Goal: Information Seeking & Learning: Learn about a topic

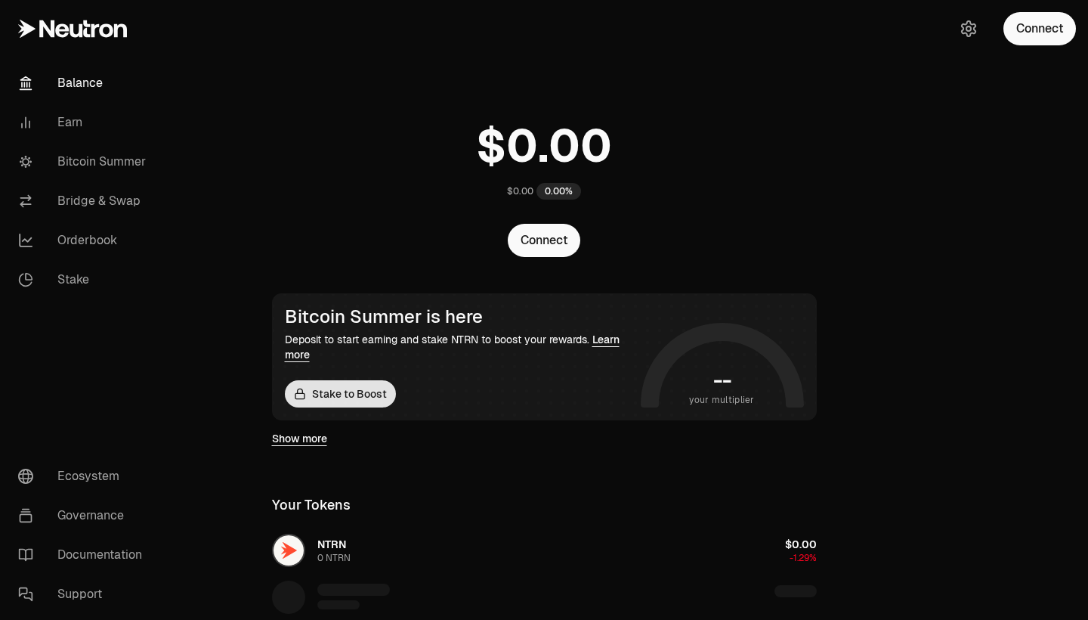
click at [361, 391] on link "Stake to Boost" at bounding box center [340, 393] width 111 height 27
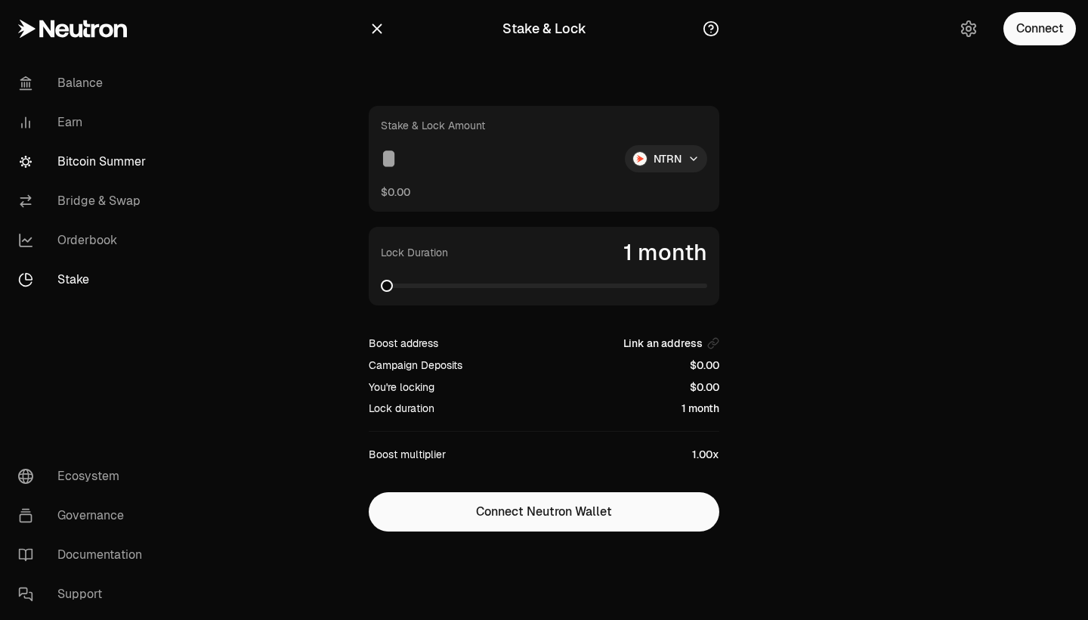
click at [123, 172] on link "Bitcoin Summer" at bounding box center [84, 161] width 157 height 39
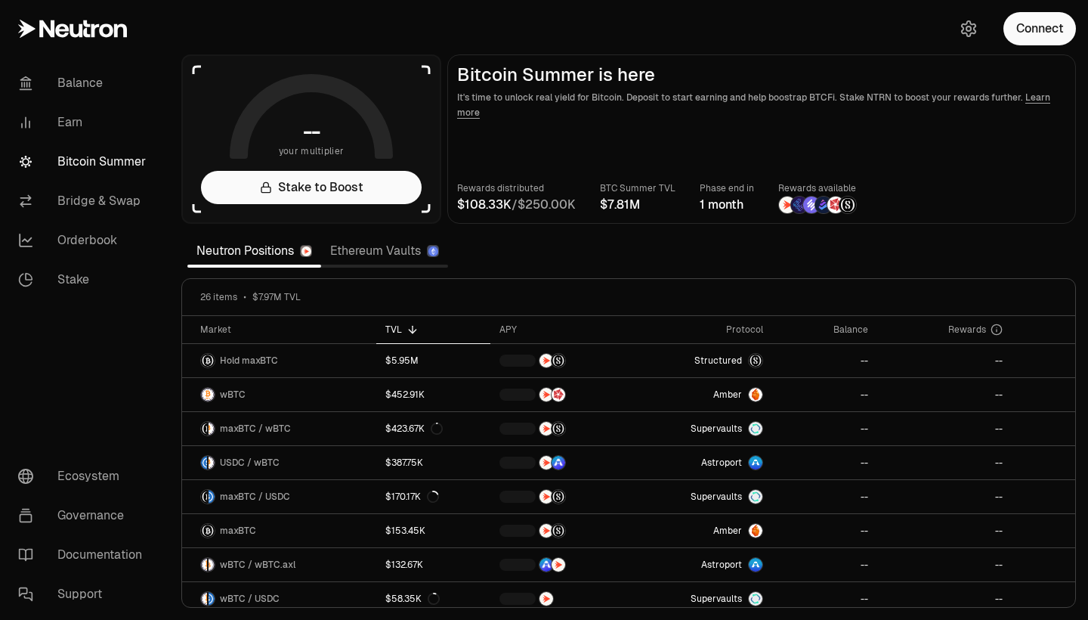
click at [428, 251] on div at bounding box center [433, 251] width 12 height 12
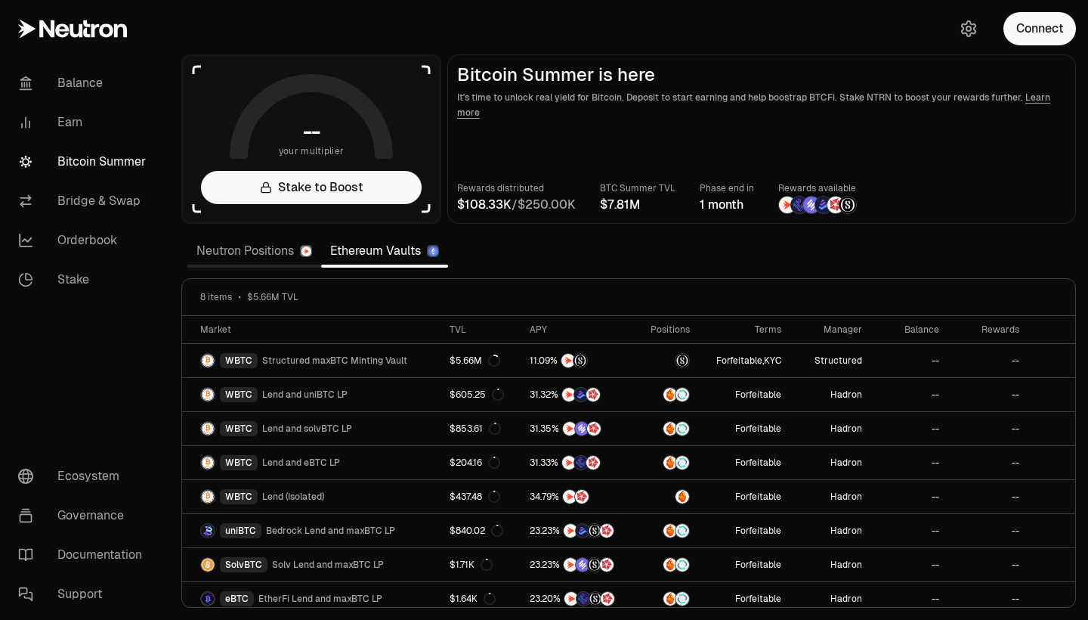
click at [231, 261] on link "Neutron Positions" at bounding box center [254, 251] width 134 height 30
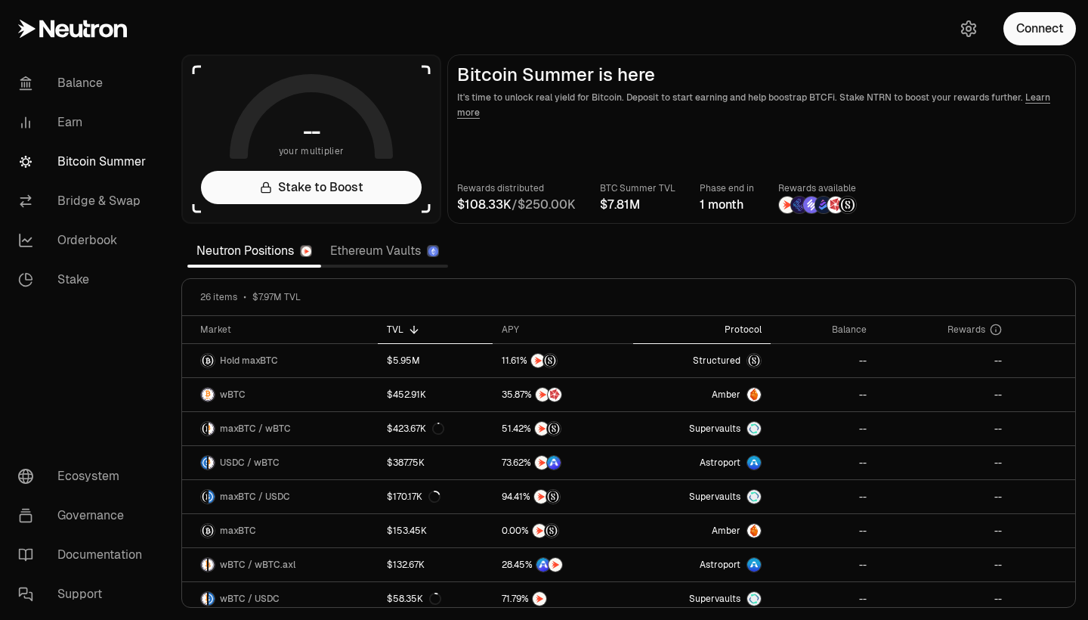
click at [750, 331] on div "Protocol" at bounding box center [701, 329] width 119 height 12
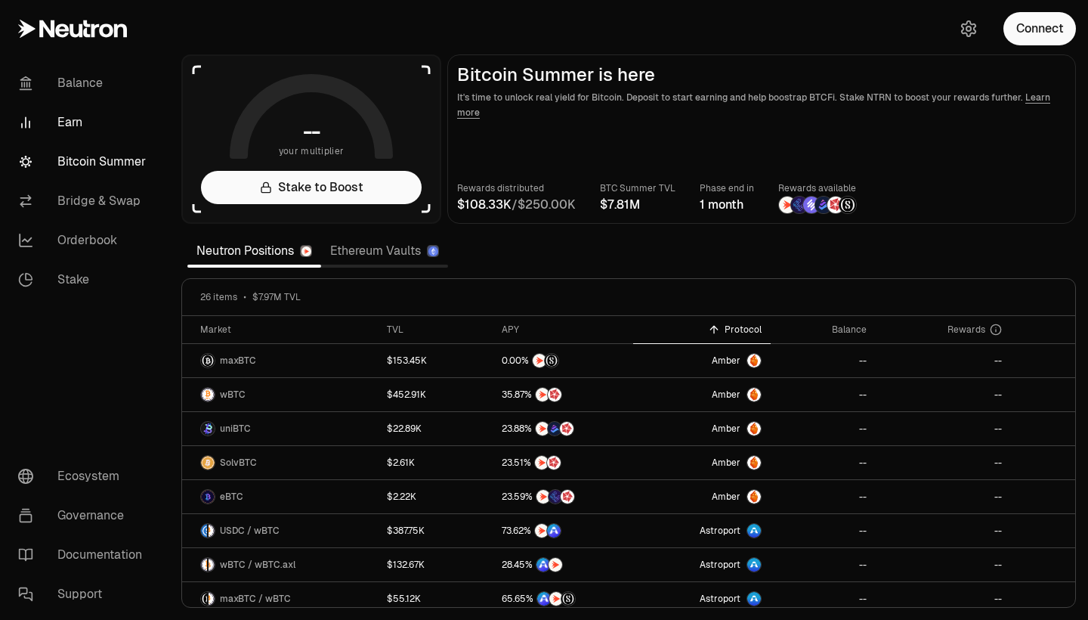
click at [63, 124] on link "Earn" at bounding box center [84, 122] width 157 height 39
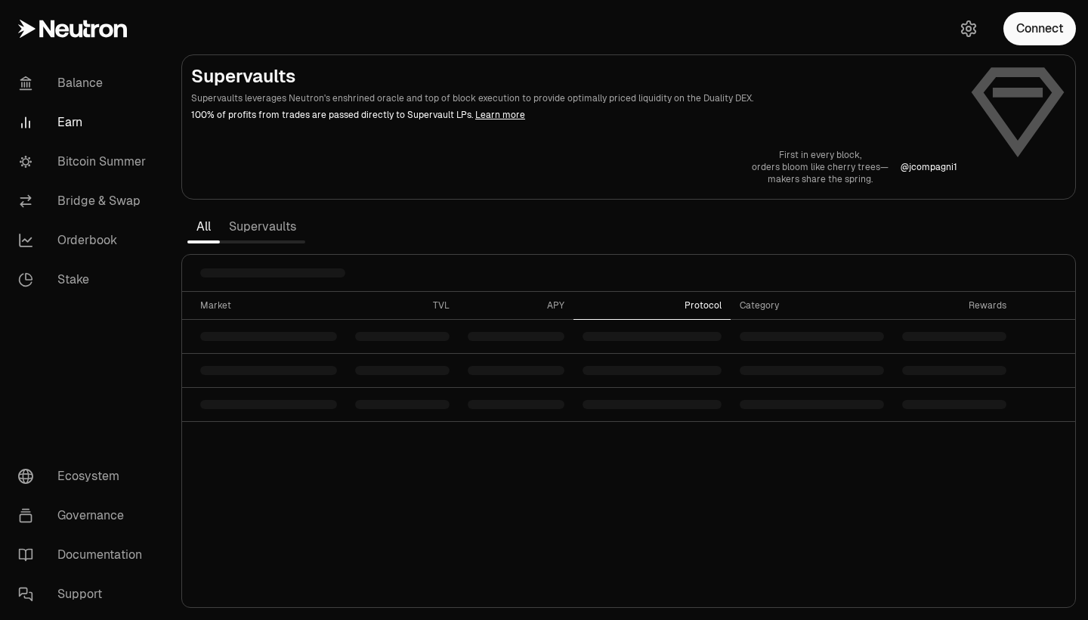
click at [713, 301] on div "Protocol" at bounding box center [652, 305] width 139 height 12
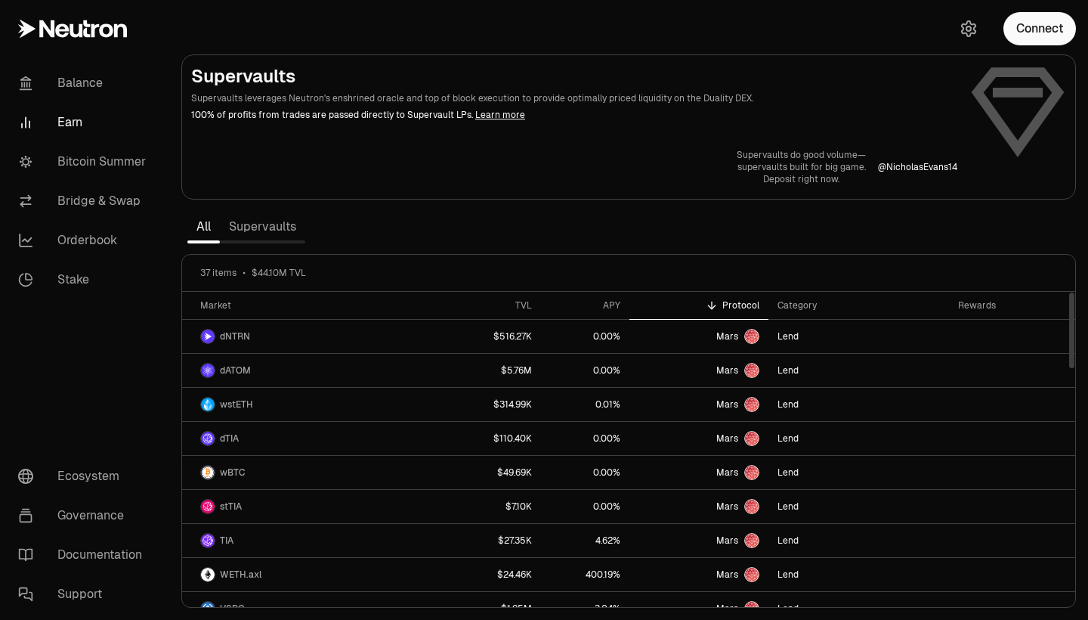
click at [741, 304] on div "Protocol" at bounding box center [699, 305] width 122 height 12
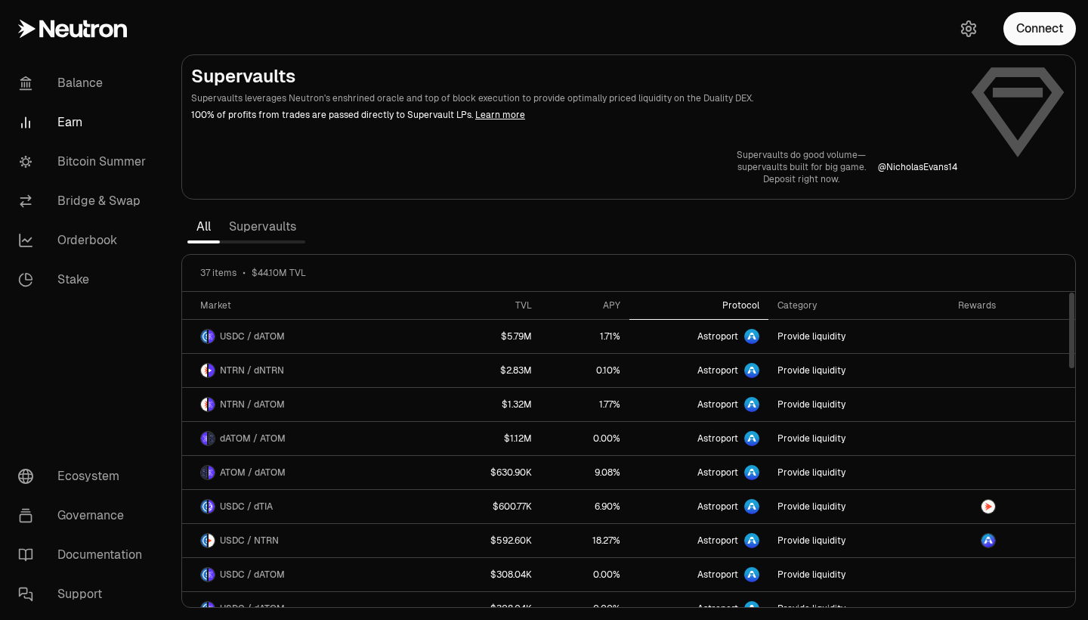
click at [741, 304] on div "Protocol" at bounding box center [699, 305] width 122 height 12
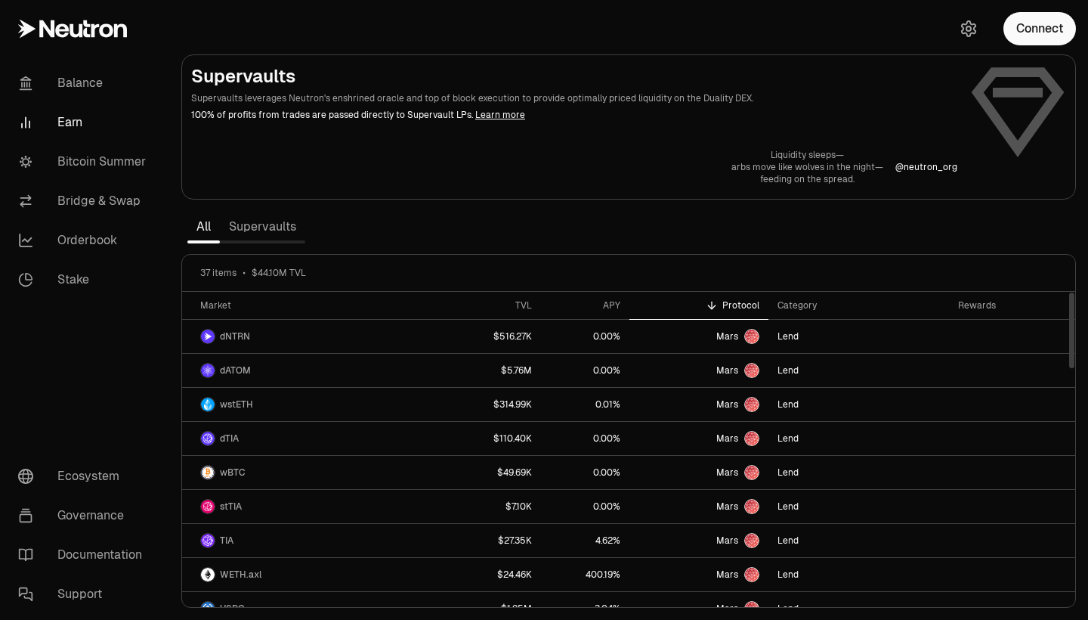
click at [741, 304] on div "Protocol" at bounding box center [699, 305] width 122 height 12
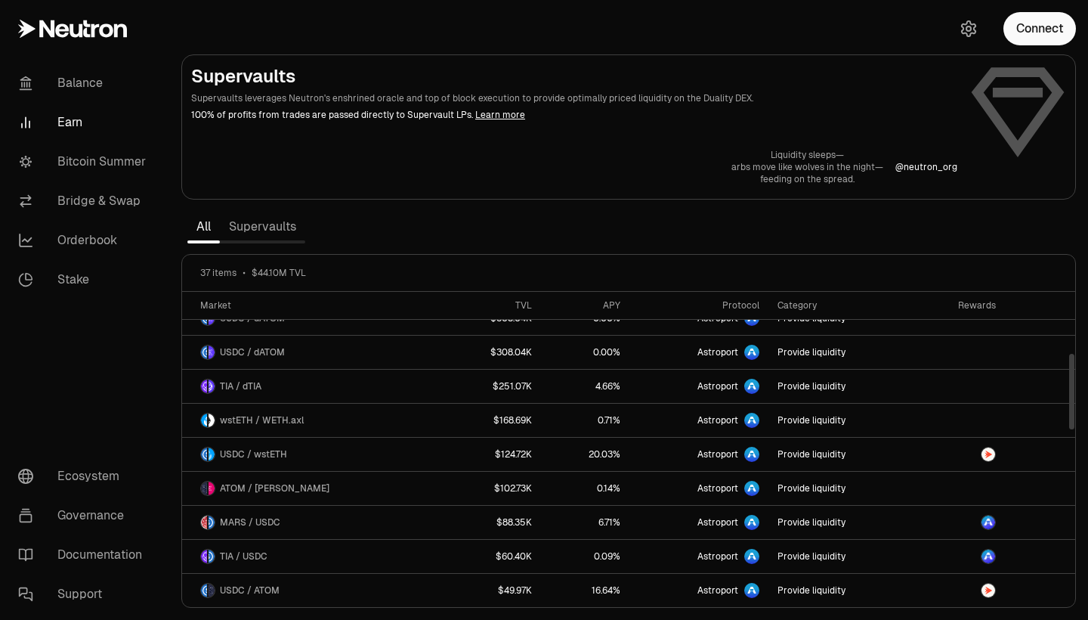
scroll to position [258, 0]
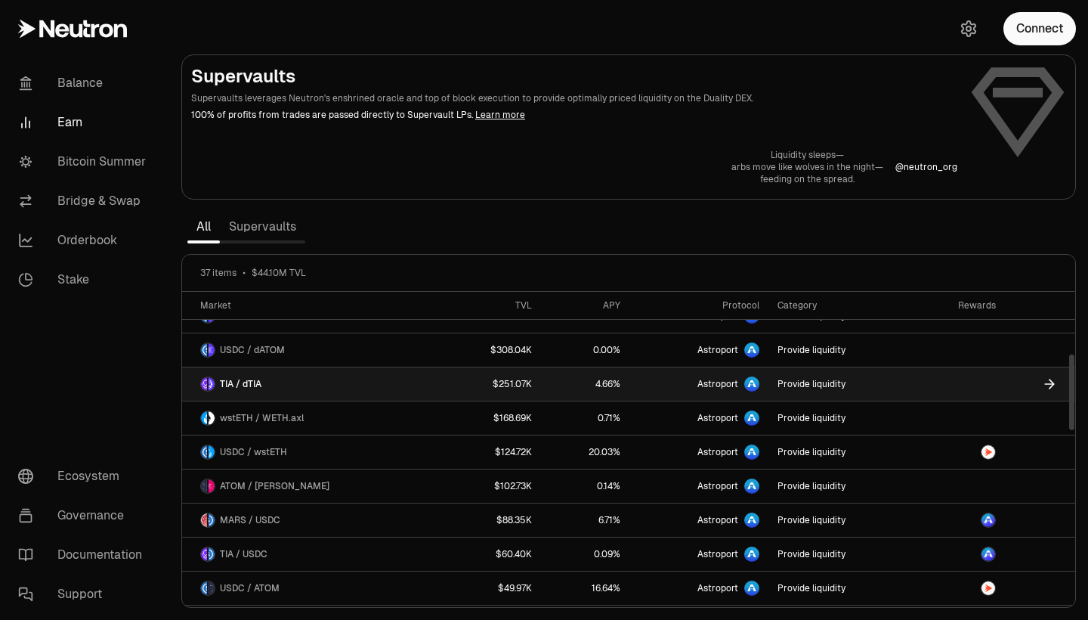
click at [1045, 385] on icon at bounding box center [1049, 383] width 15 height 15
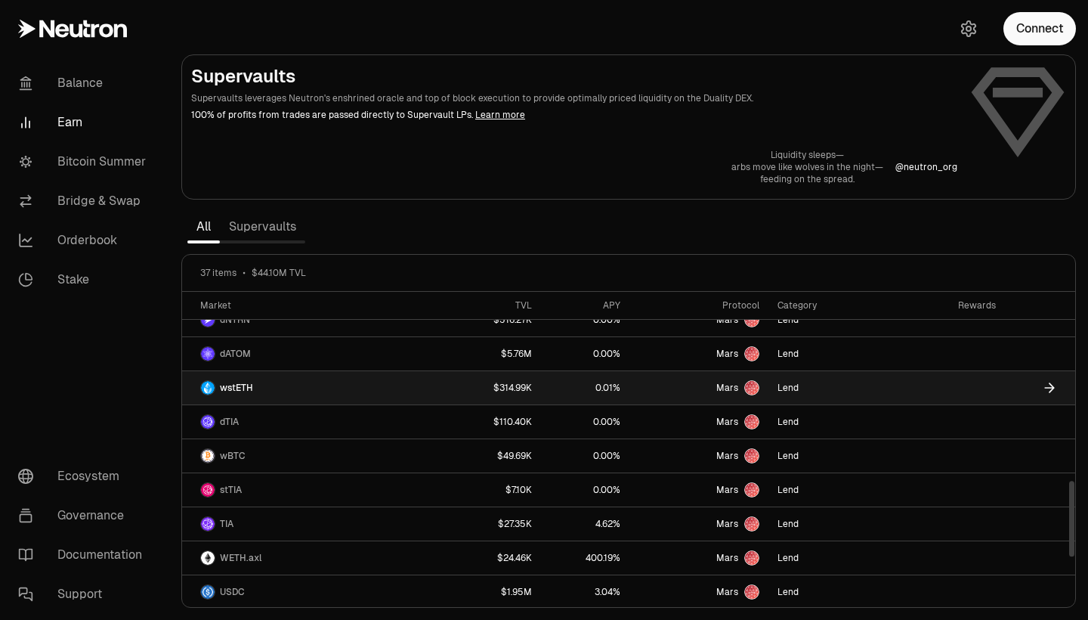
scroll to position [787, 0]
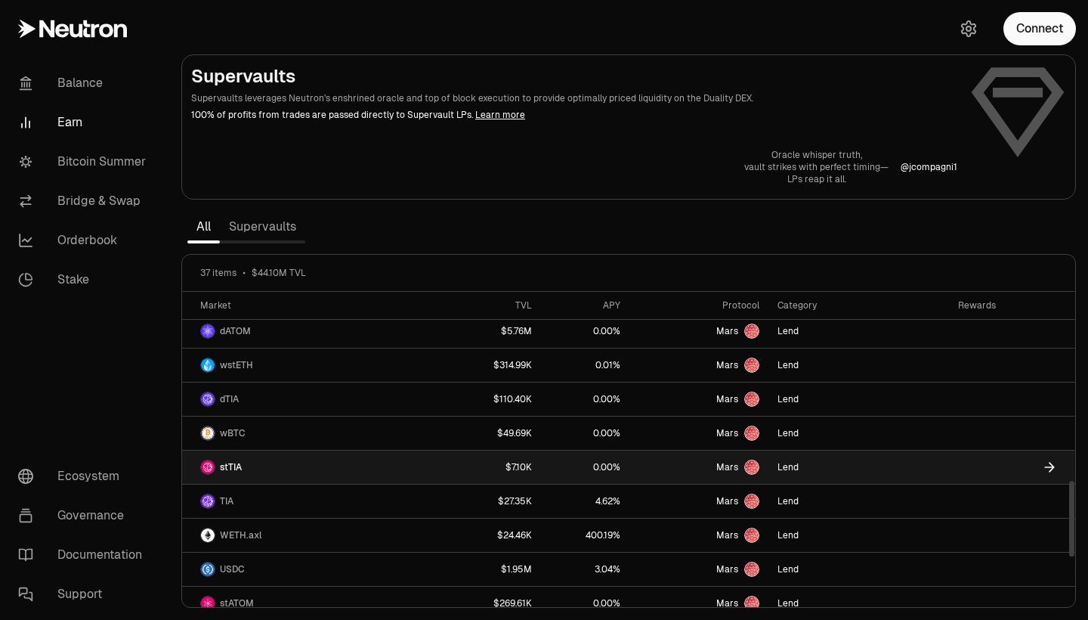
click at [1044, 461] on icon at bounding box center [1049, 466] width 15 height 15
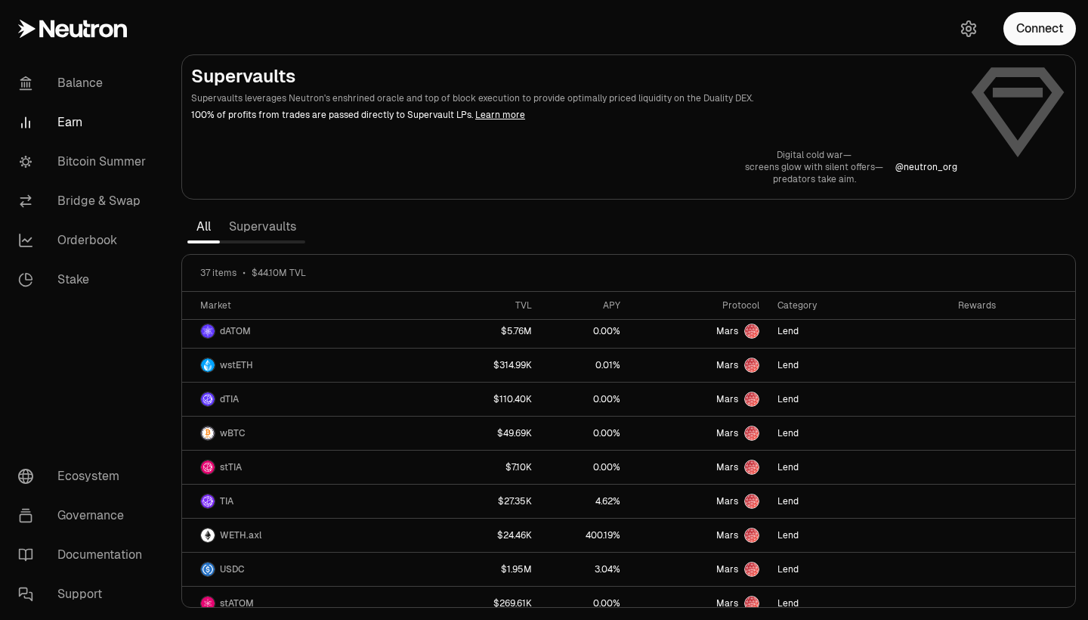
click at [290, 233] on link "Supervaults" at bounding box center [262, 227] width 85 height 30
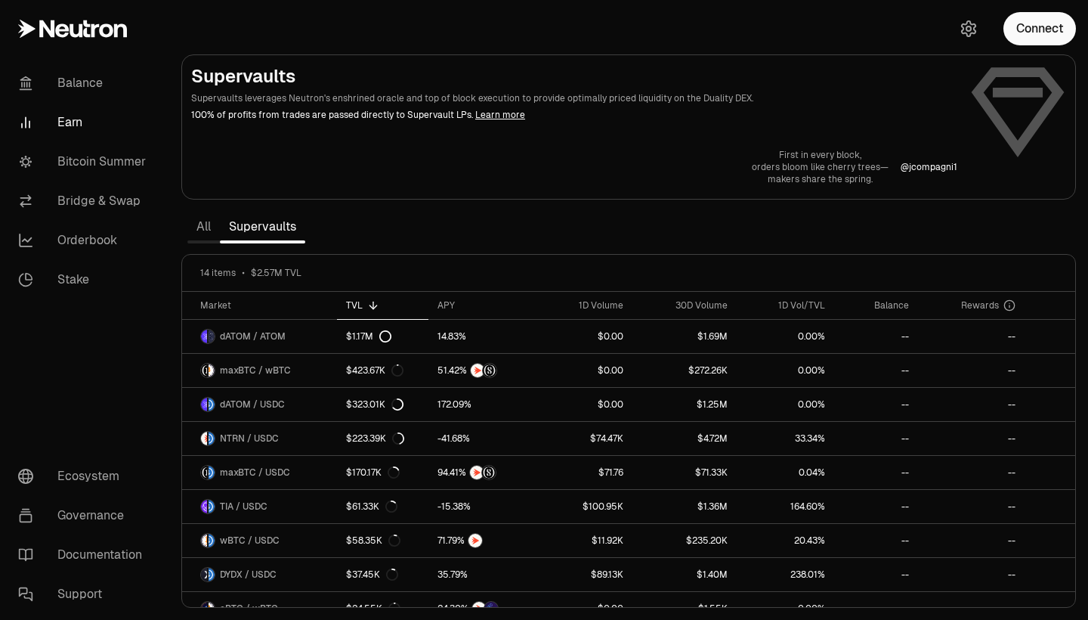
click at [208, 221] on link "All" at bounding box center [203, 227] width 32 height 30
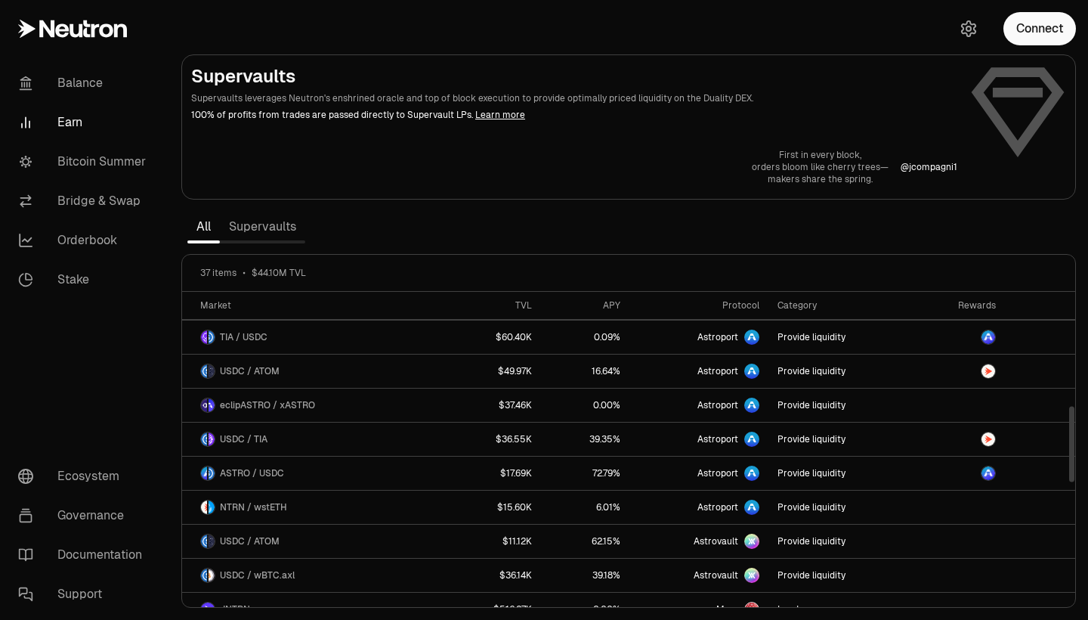
scroll to position [468, 0]
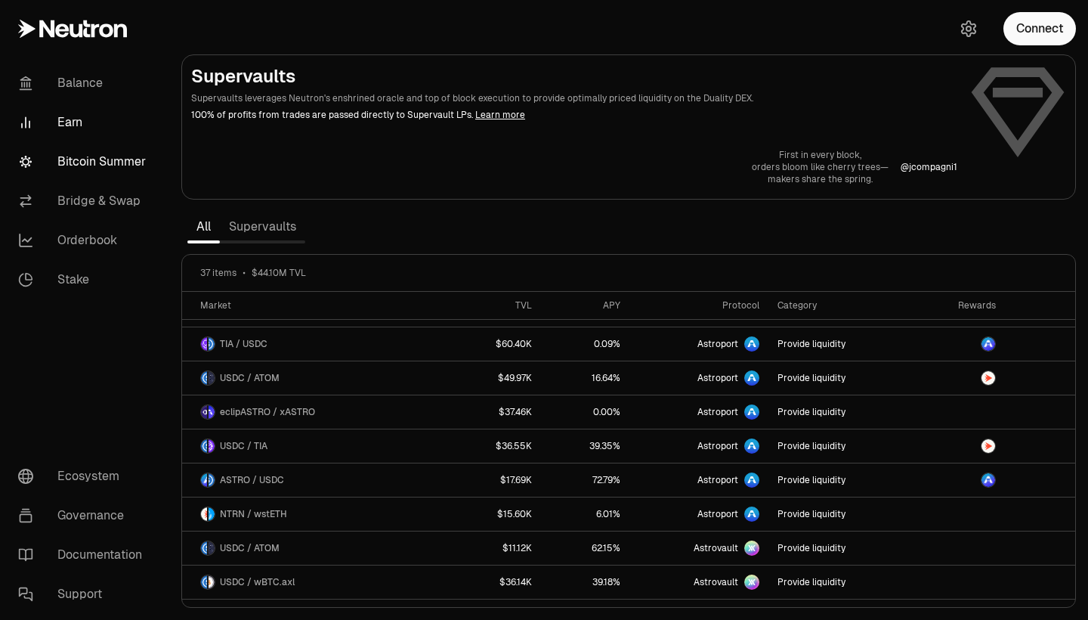
click at [140, 176] on link "Bitcoin Summer" at bounding box center [84, 161] width 157 height 39
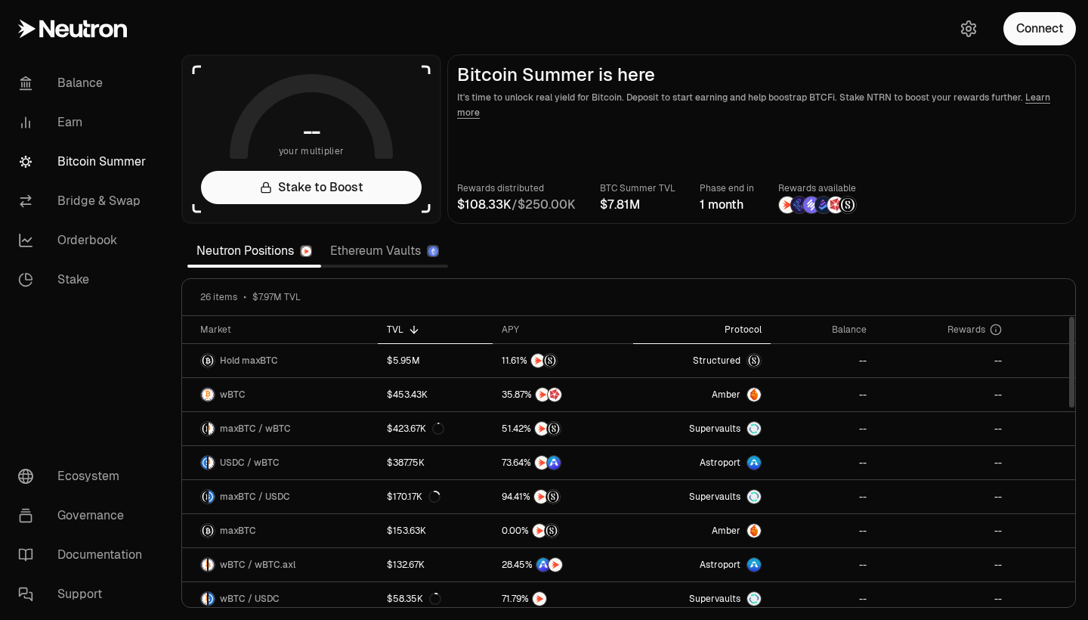
click at [755, 334] on div "Protocol" at bounding box center [701, 329] width 119 height 12
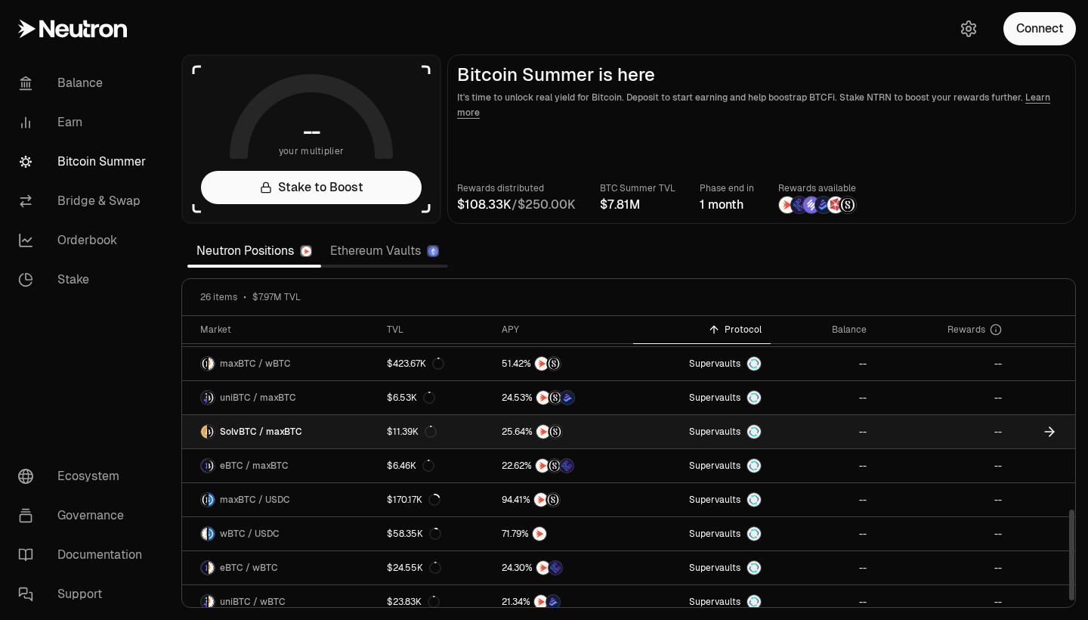
scroll to position [620, 0]
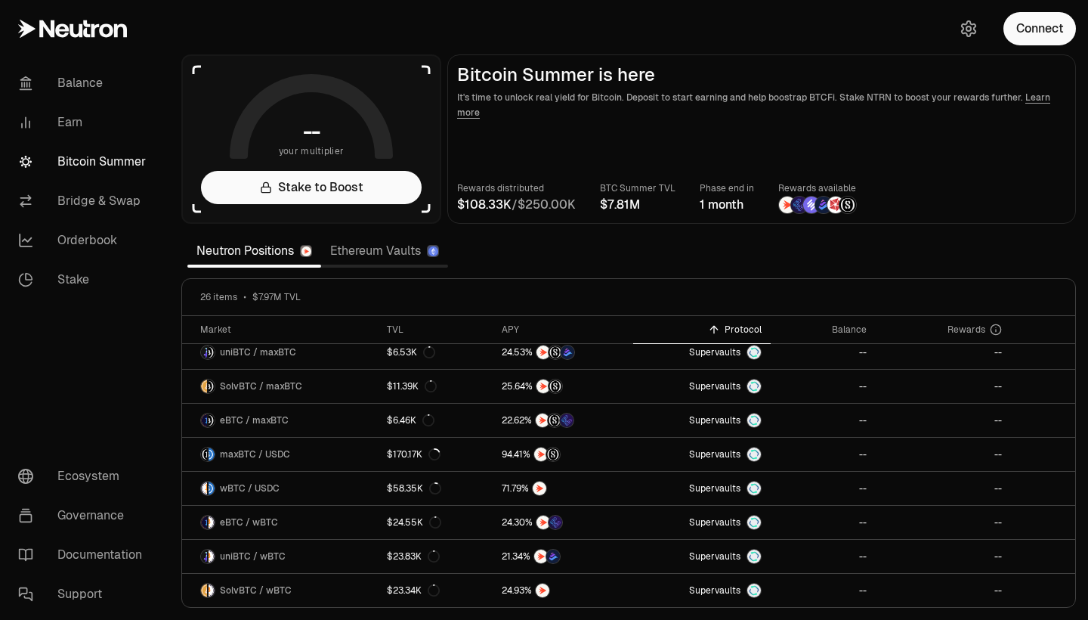
click at [388, 244] on link "Ethereum Vaults" at bounding box center [384, 251] width 127 height 30
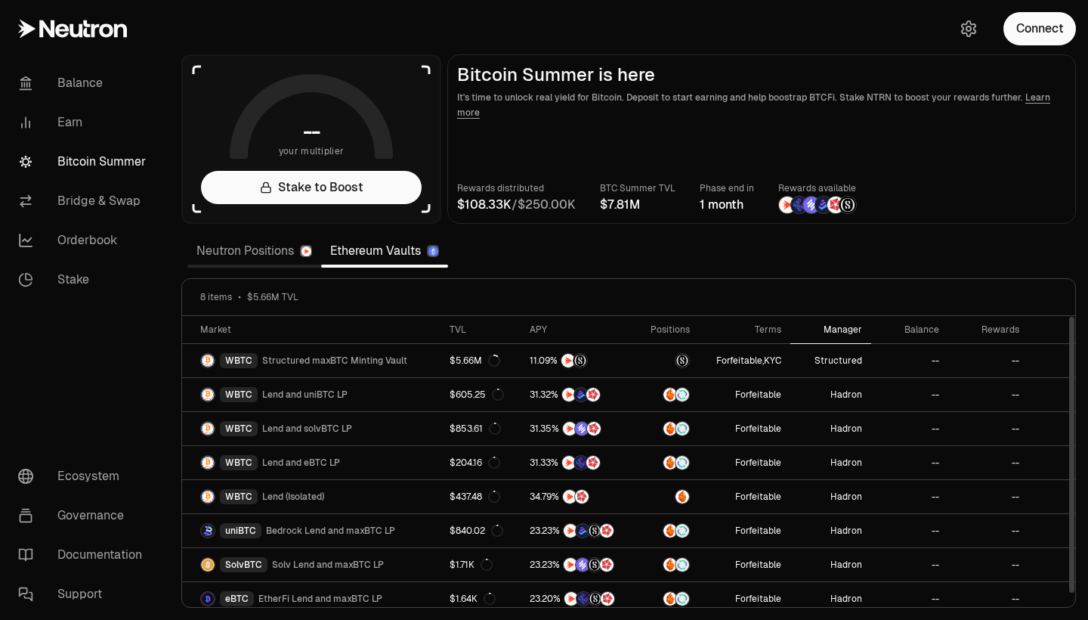
click at [848, 327] on div "Manager" at bounding box center [830, 329] width 63 height 12
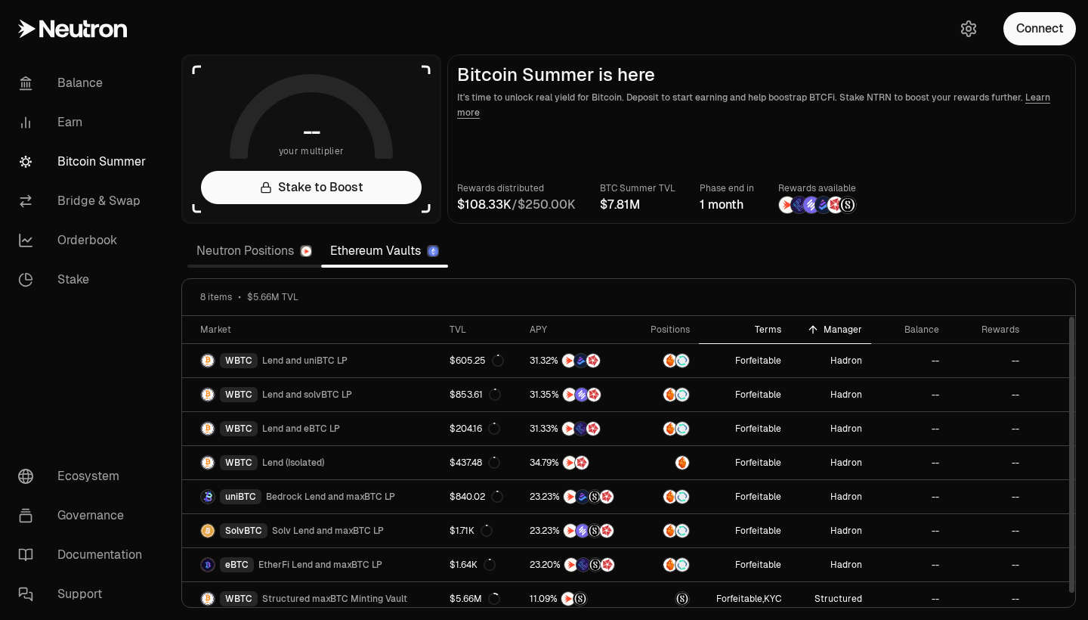
click at [766, 332] on div "Terms" at bounding box center [745, 329] width 74 height 12
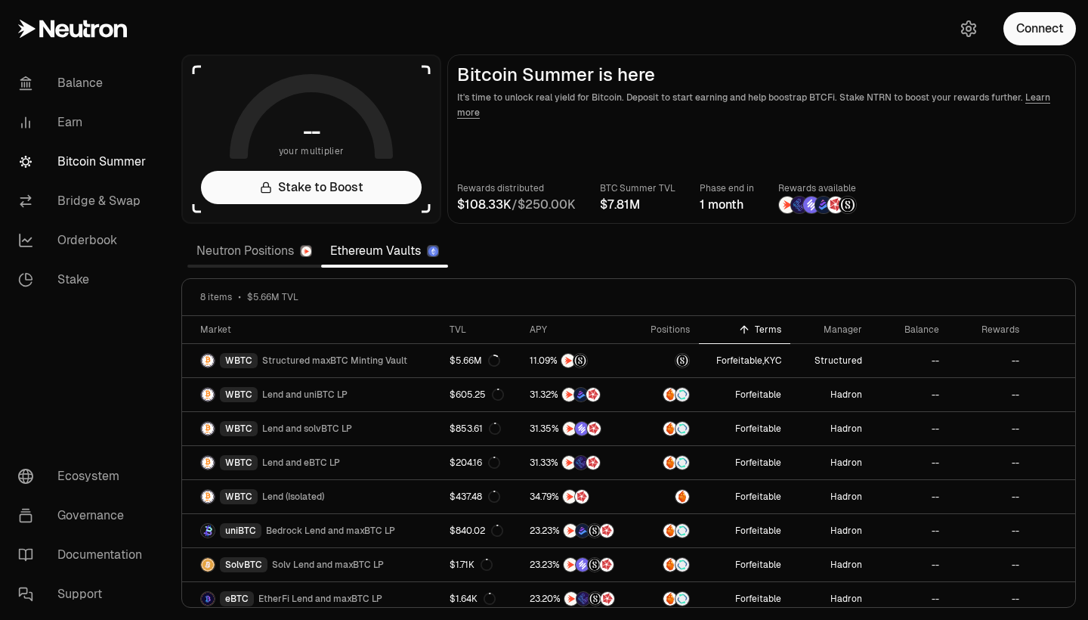
click at [273, 254] on link "Neutron Positions" at bounding box center [254, 251] width 134 height 30
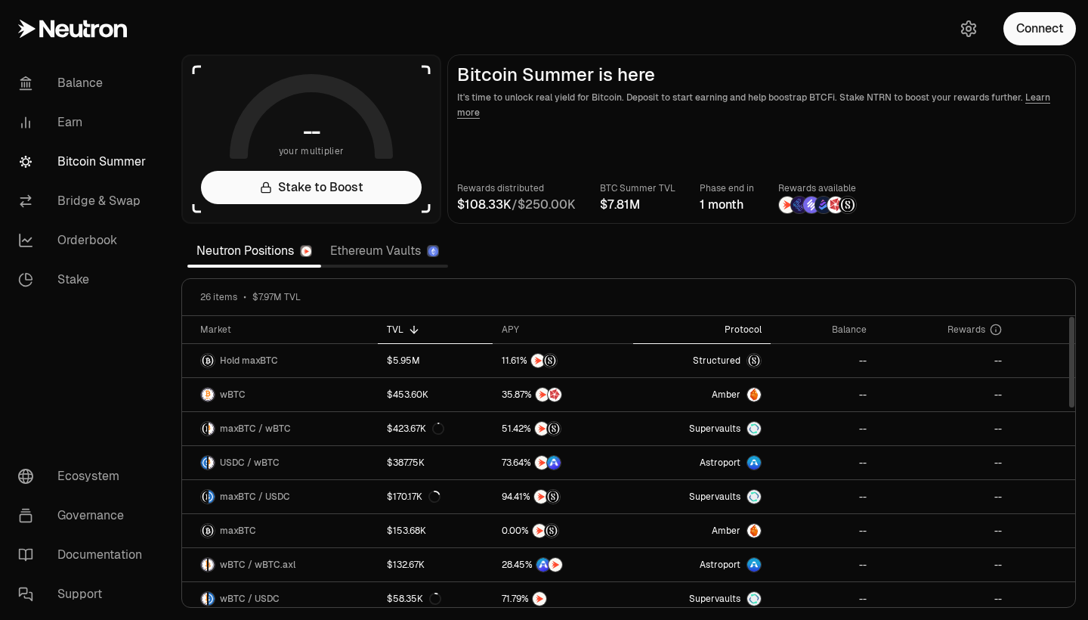
click at [744, 334] on div "Protocol" at bounding box center [701, 329] width 119 height 12
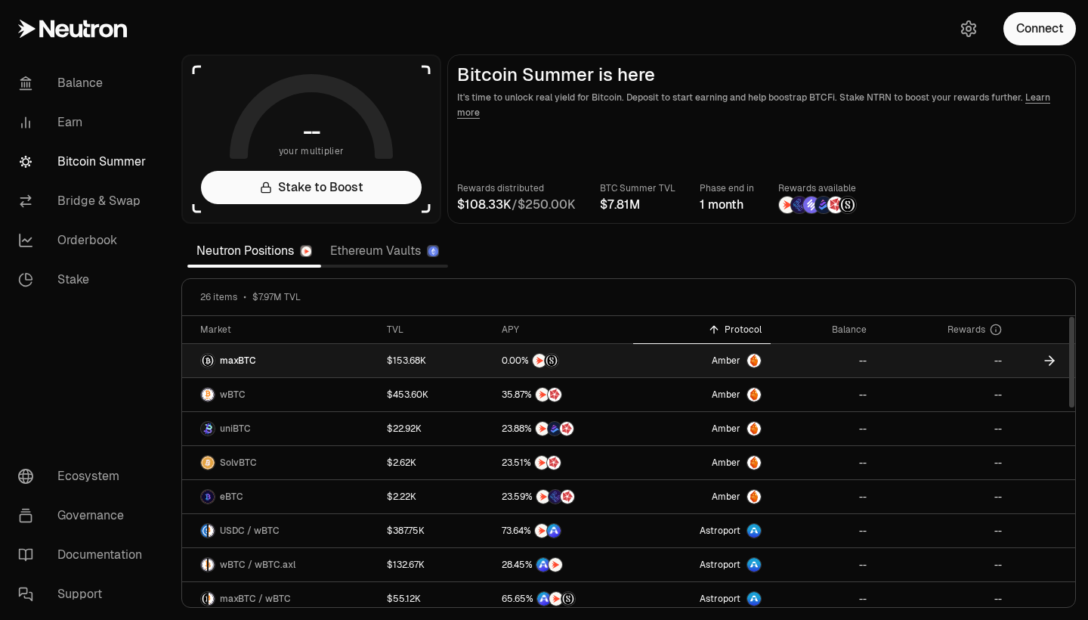
click at [1037, 354] on link at bounding box center [1043, 360] width 64 height 33
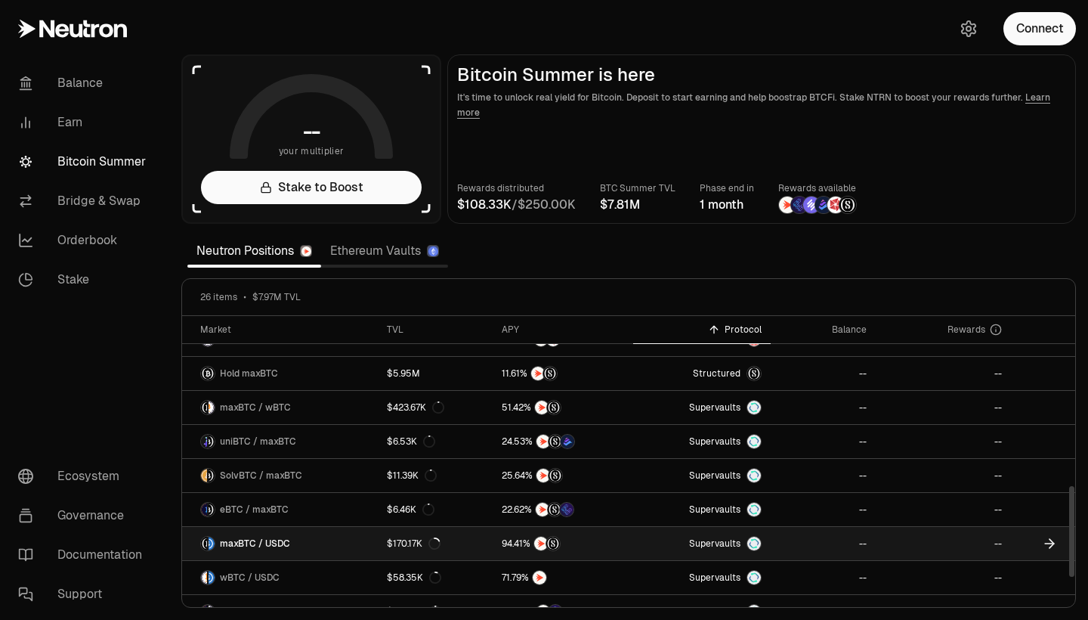
scroll to position [526, 0]
